Goal: Task Accomplishment & Management: Complete application form

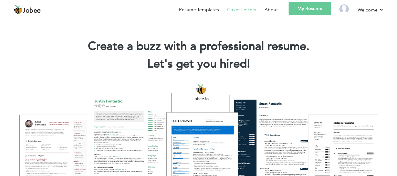
scroll to position [23, 0]
click at [304, 9] on link "My Resume" at bounding box center [309, 8] width 43 height 13
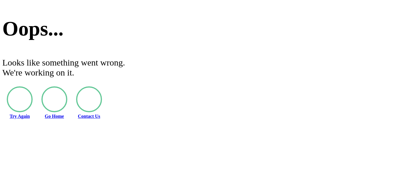
click at [67, 86] on li "Go Home" at bounding box center [54, 102] width 26 height 33
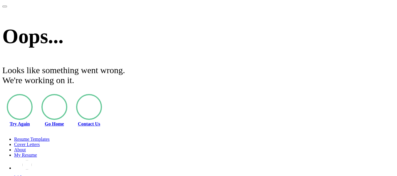
scroll to position [23, 0]
click at [67, 94] on li "Go Home" at bounding box center [54, 110] width 26 height 33
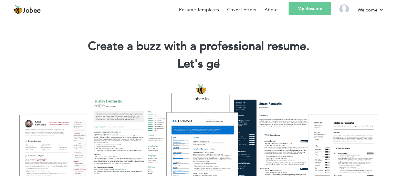
scroll to position [23, 0]
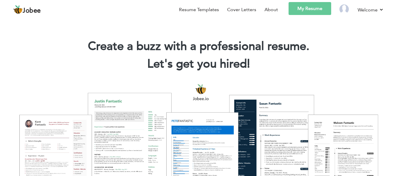
click at [314, 7] on link "My Resume" at bounding box center [309, 8] width 43 height 13
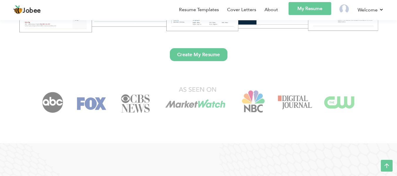
scroll to position [176, 0]
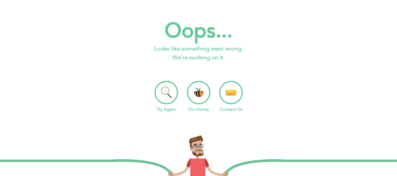
scroll to position [23, 0]
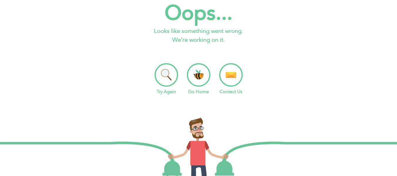
scroll to position [23, 0]
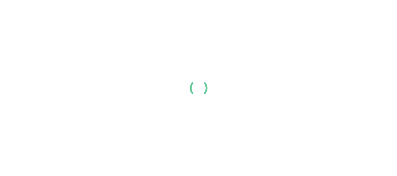
scroll to position [23, 0]
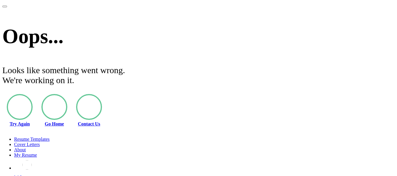
scroll to position [23, 0]
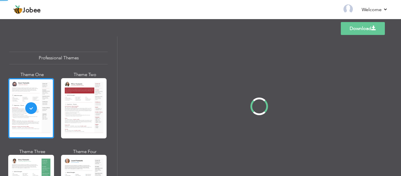
scroll to position [23, 0]
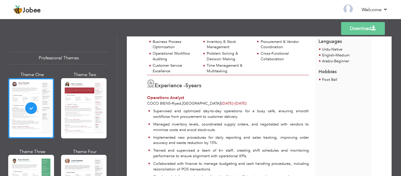
click at [188, 68] on div "Customer Service Excellence" at bounding box center [175, 68] width 45 height 11
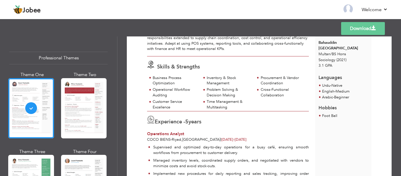
scroll to position [0, 0]
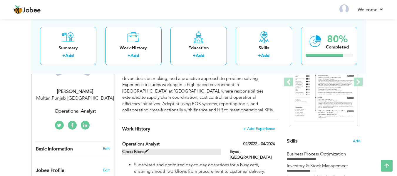
click at [139, 152] on label "Coco Biens" at bounding box center [171, 152] width 99 height 6
type input "Operations Analyst"
type input "Coco Biens"
type input "02/2022"
type input "04/2024"
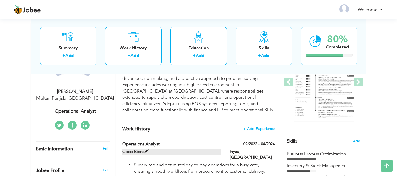
type input "[GEOGRAPHIC_DATA]"
type input "Riyad"
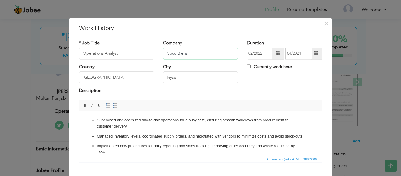
drag, startPoint x: 187, startPoint y: 53, endPoint x: 149, endPoint y: 52, distance: 37.6
click at [149, 52] on div "* Job Title Operations Analyst Company Coco Biens Duration 02/2022 04/2024 Curr…" at bounding box center [201, 52] width 252 height 24
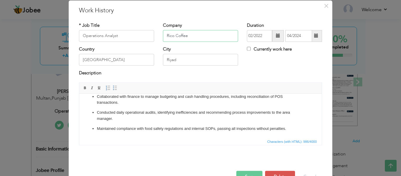
scroll to position [34, 0]
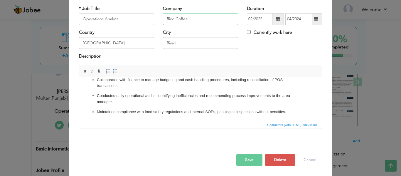
type input "Rico Coffee"
click at [247, 159] on button "Save" at bounding box center [249, 160] width 26 height 12
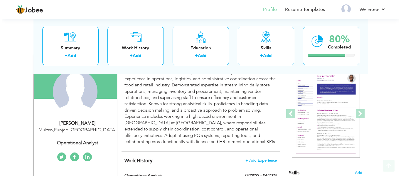
scroll to position [59, 0]
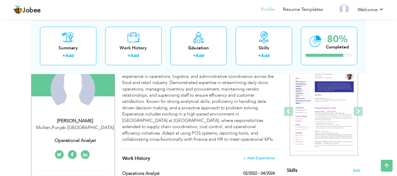
click at [80, 127] on div "[GEOGRAPHIC_DATA] , [GEOGRAPHIC_DATA] [GEOGRAPHIC_DATA]" at bounding box center [75, 127] width 79 height 7
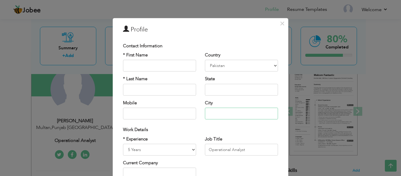
drag, startPoint x: 225, startPoint y: 112, endPoint x: 191, endPoint y: 112, distance: 34.1
click at [191, 112] on div "* First Name * Last Name Mobile Country [GEOGRAPHIC_DATA] [GEOGRAPHIC_DATA] [GE…" at bounding box center [201, 88] width 164 height 72
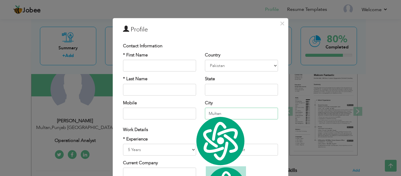
paste input "anama al [GEOGRAPHIC_DATA]"
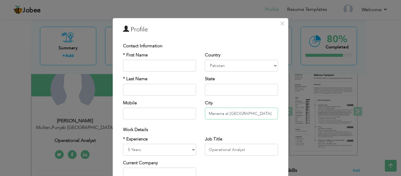
type input "Manama al [GEOGRAPHIC_DATA]"
drag, startPoint x: 221, startPoint y: 88, endPoint x: 197, endPoint y: 90, distance: 24.1
click at [197, 90] on div "* First Name * Last Name Mobile Country [GEOGRAPHIC_DATA] [GEOGRAPHIC_DATA] [GE…" at bounding box center [201, 88] width 164 height 72
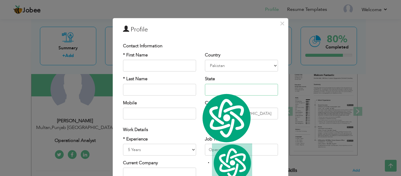
type input "[GEOGRAPHIC_DATA]"
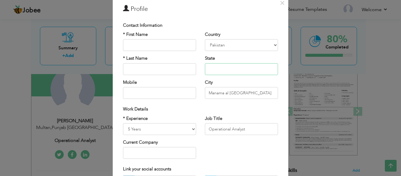
scroll to position [29, 0]
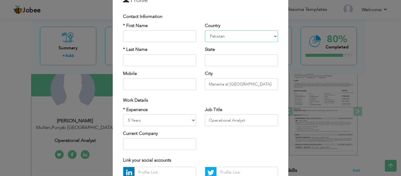
click at [240, 34] on select "[GEOGRAPHIC_DATA] [GEOGRAPHIC_DATA] [GEOGRAPHIC_DATA] [US_STATE] [GEOGRAPHIC_DA…" at bounding box center [241, 37] width 73 height 12
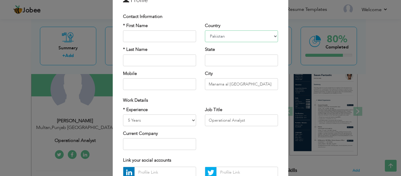
select select "number:165"
click at [205, 31] on select "[GEOGRAPHIC_DATA] [GEOGRAPHIC_DATA] [GEOGRAPHIC_DATA] [US_STATE] [GEOGRAPHIC_DA…" at bounding box center [241, 37] width 73 height 12
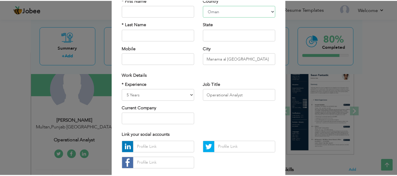
scroll to position [88, 0]
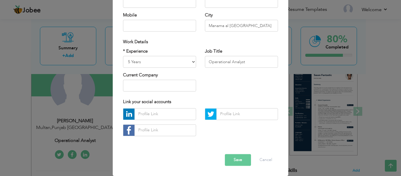
click at [236, 162] on button "Save" at bounding box center [238, 160] width 26 height 12
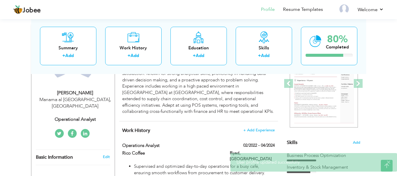
scroll to position [117, 0]
